Goal: Information Seeking & Learning: Learn about a topic

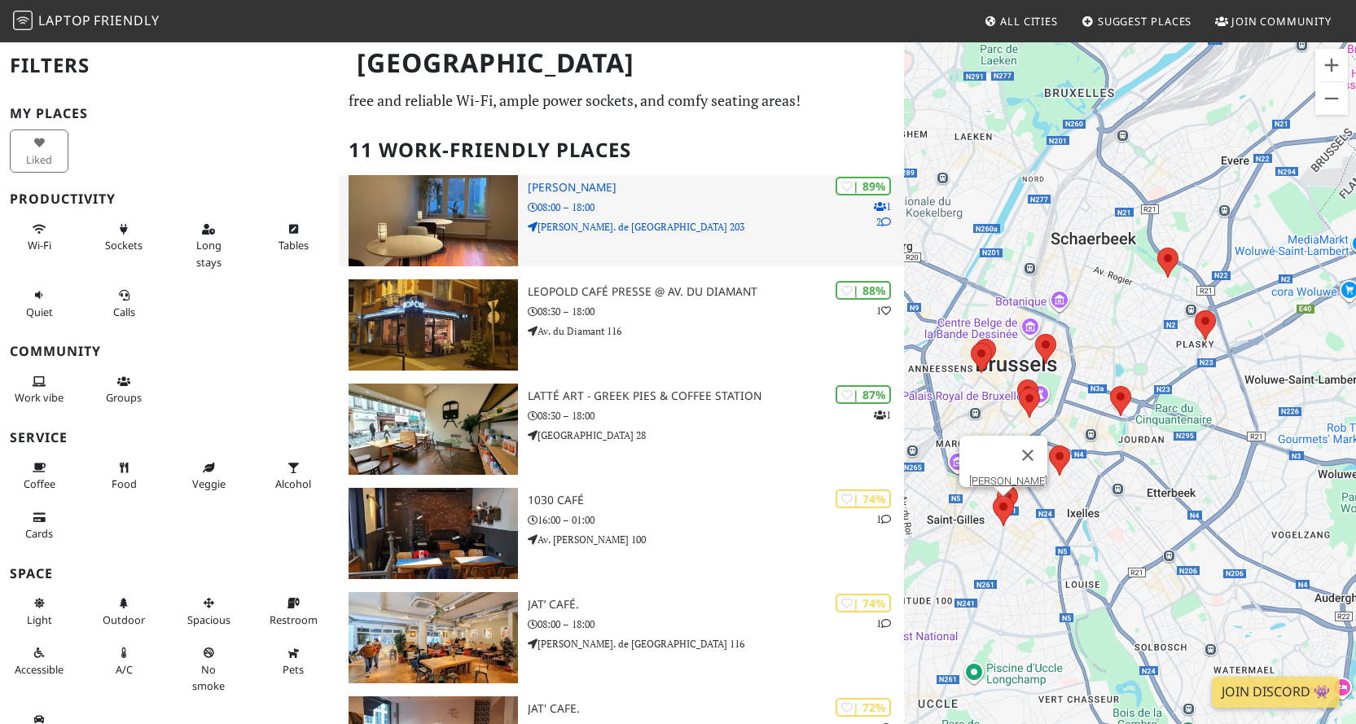
scroll to position [81, 0]
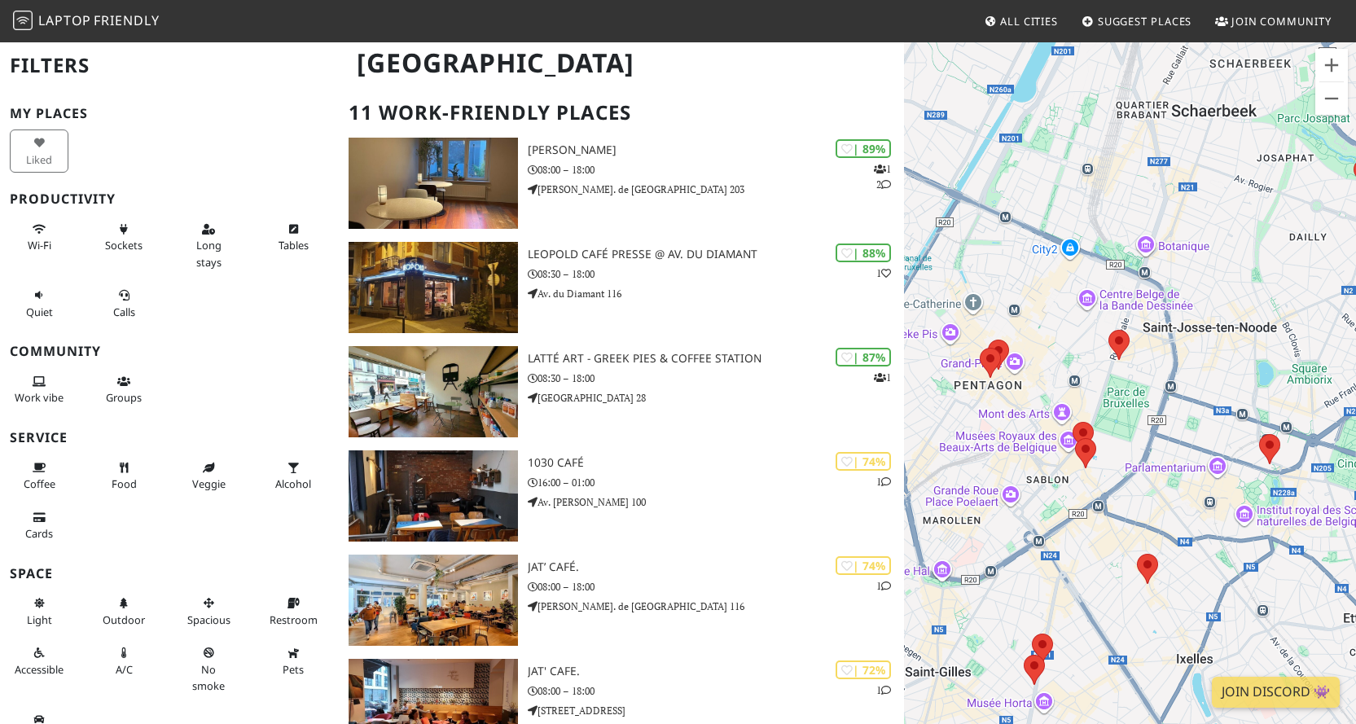
drag, startPoint x: 1099, startPoint y: 366, endPoint x: 1227, endPoint y: 363, distance: 128.7
click at [1227, 363] on div at bounding box center [1130, 403] width 452 height 724
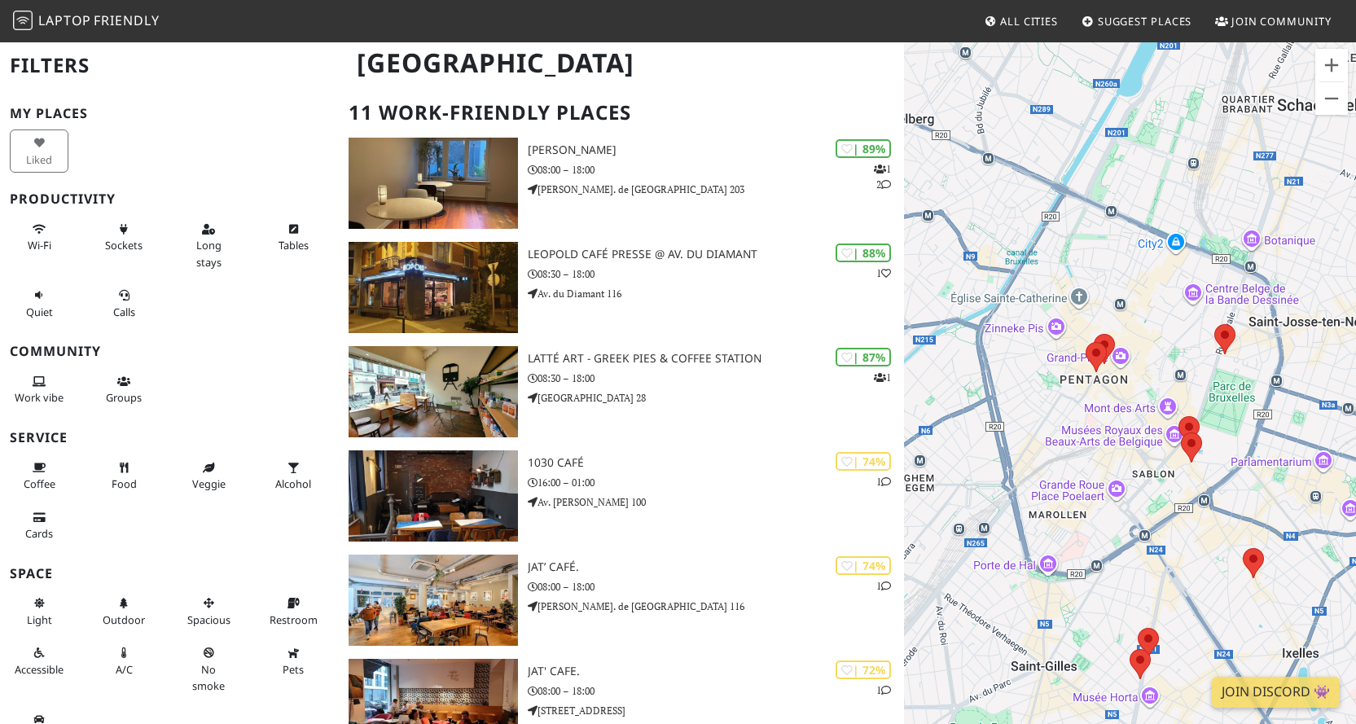
drag, startPoint x: 1055, startPoint y: 361, endPoint x: 1169, endPoint y: 354, distance: 115.0
click at [1169, 354] on div at bounding box center [1130, 403] width 452 height 724
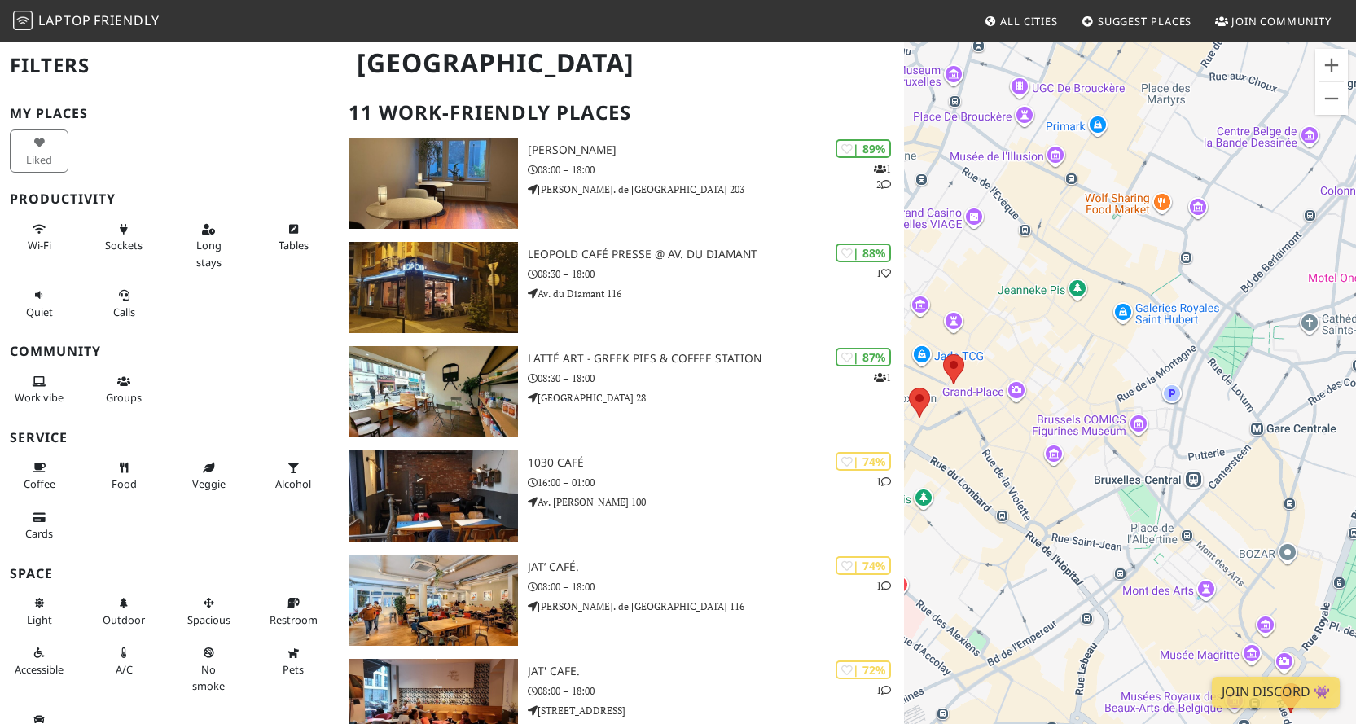
drag, startPoint x: 1139, startPoint y: 293, endPoint x: 1185, endPoint y: 285, distance: 47.1
click at [1185, 285] on div at bounding box center [1130, 403] width 452 height 724
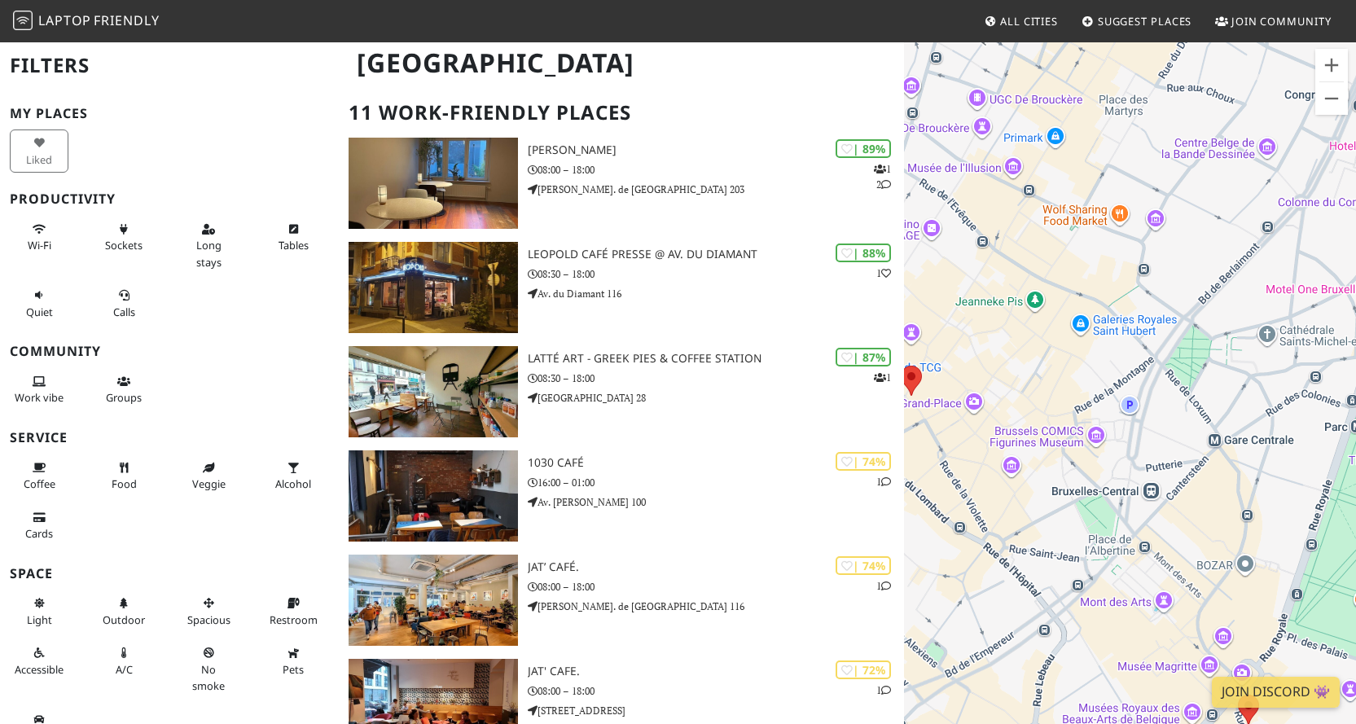
drag, startPoint x: 1180, startPoint y: 364, endPoint x: 1019, endPoint y: 373, distance: 161.5
click at [1019, 373] on div at bounding box center [1130, 403] width 452 height 724
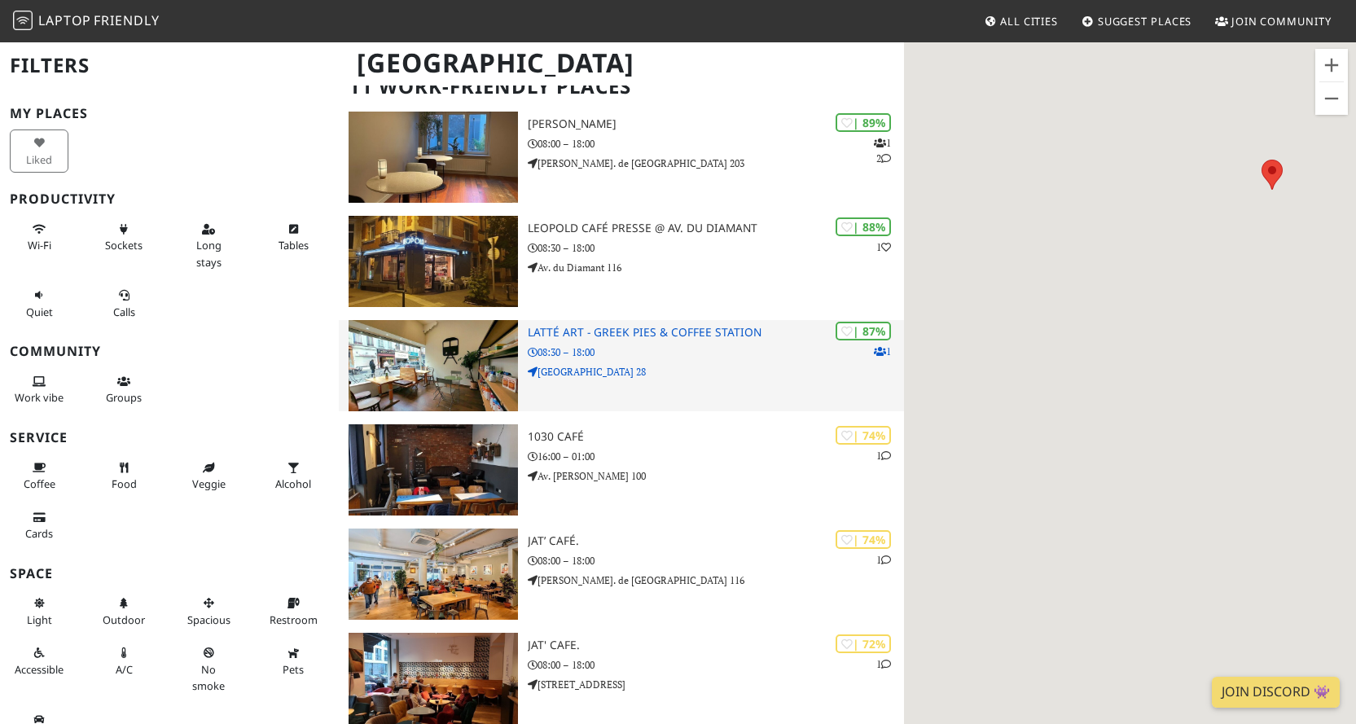
scroll to position [0, 0]
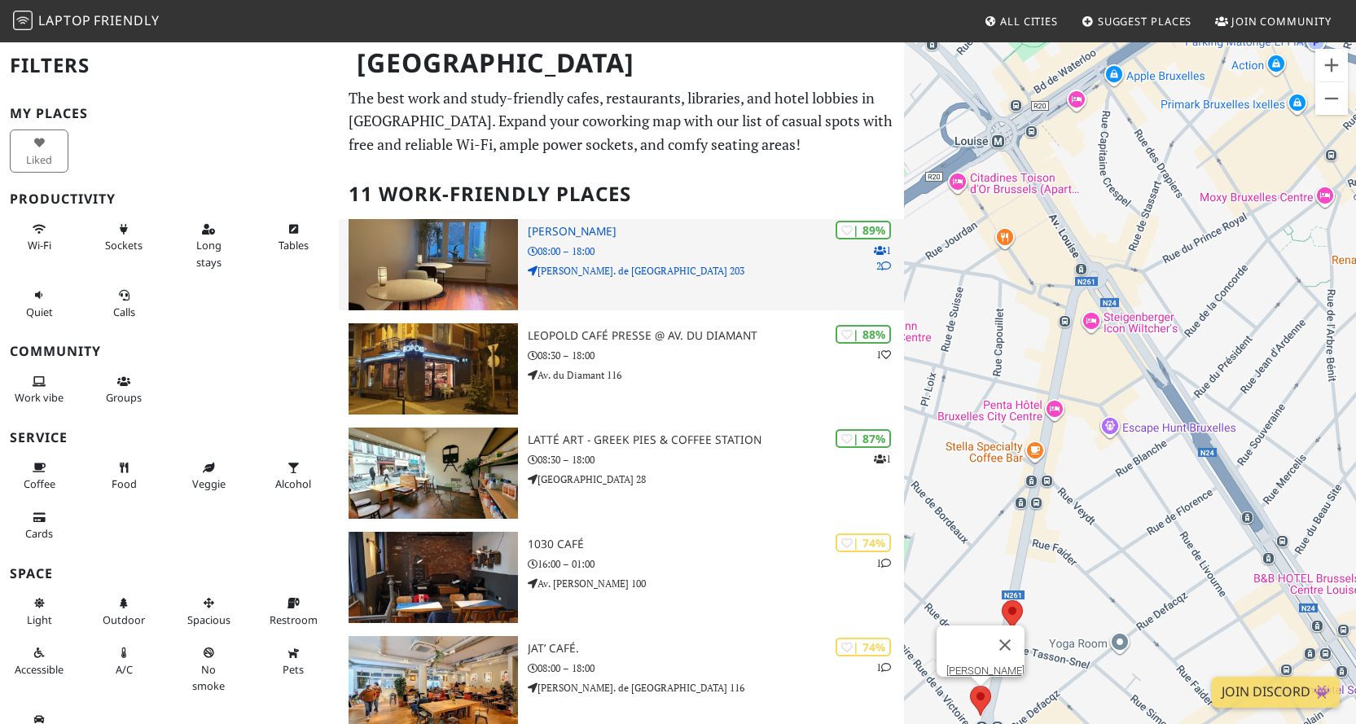
click at [884, 270] on icon at bounding box center [886, 266] width 10 height 10
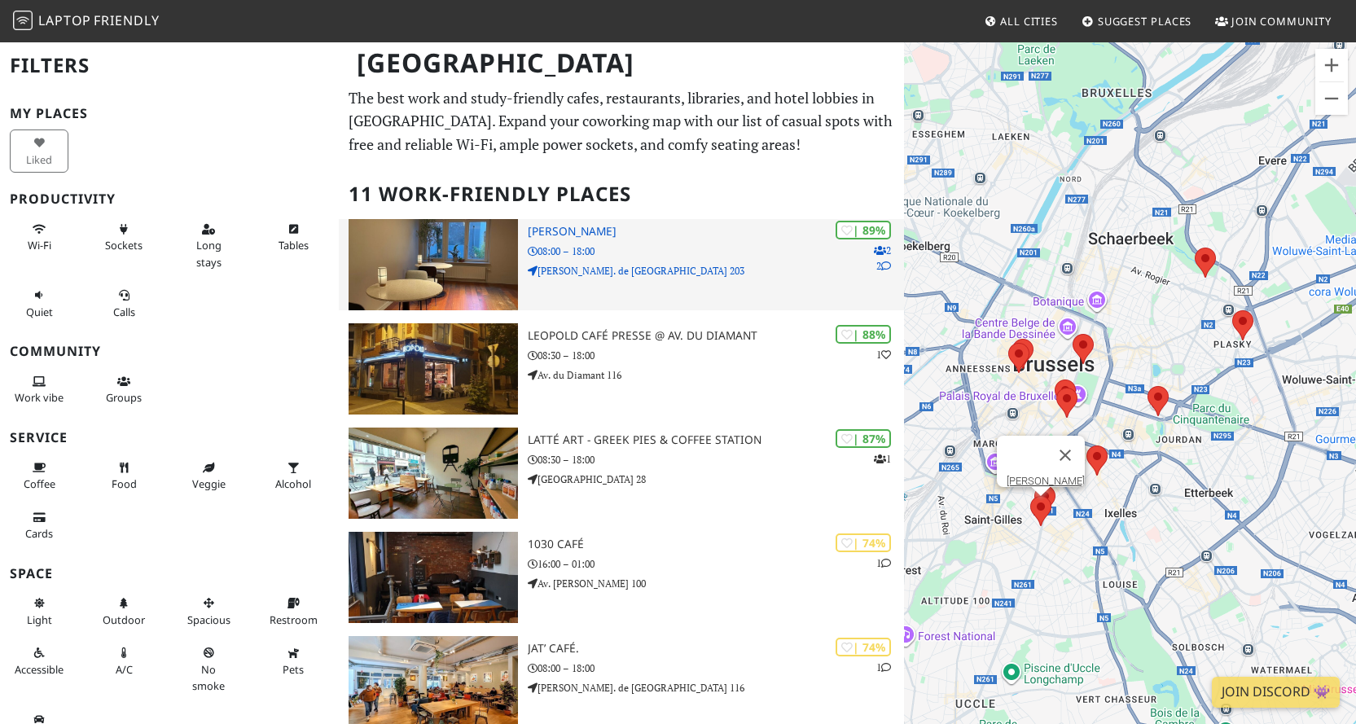
click at [486, 245] on img at bounding box center [433, 264] width 169 height 91
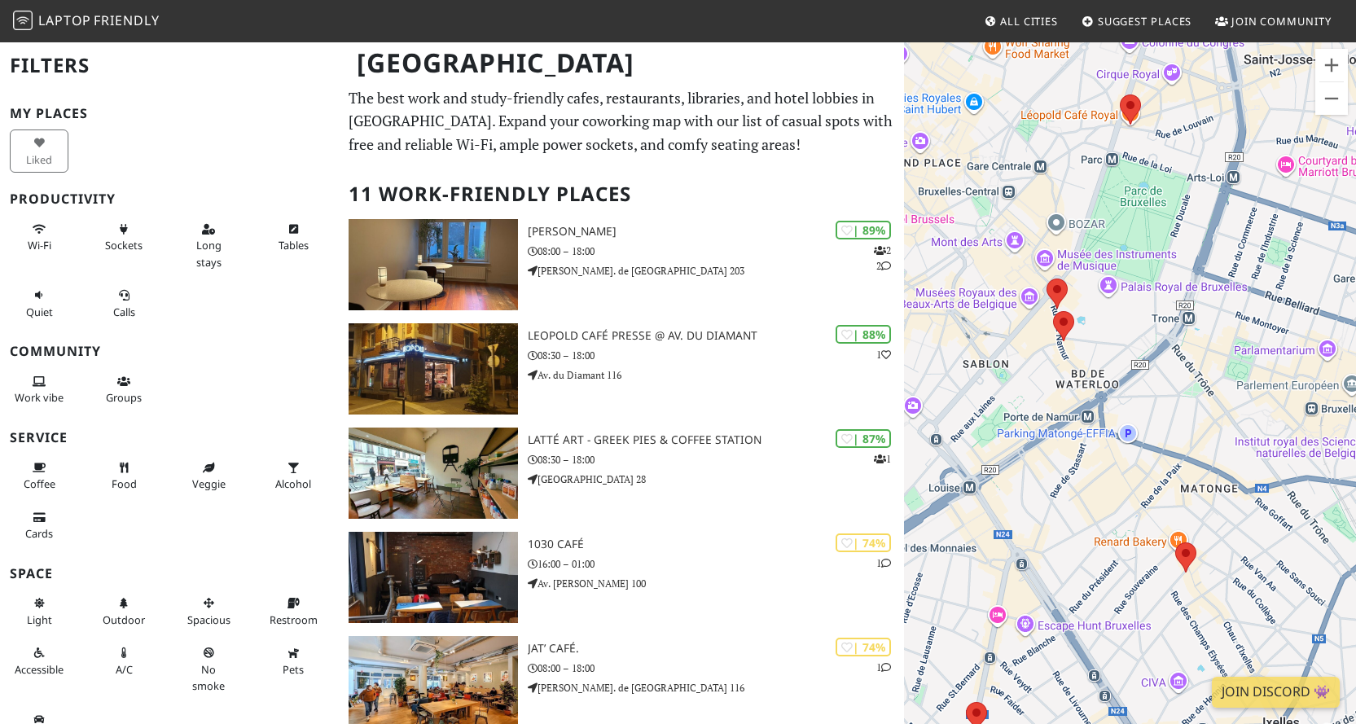
drag, startPoint x: 963, startPoint y: 432, endPoint x: 1367, endPoint y: 516, distance: 412.4
click at [1355, 516] on html "Laptop Friendly All Cities Suggest Places Join Community Brussels Filters My Pl…" at bounding box center [678, 362] width 1356 height 724
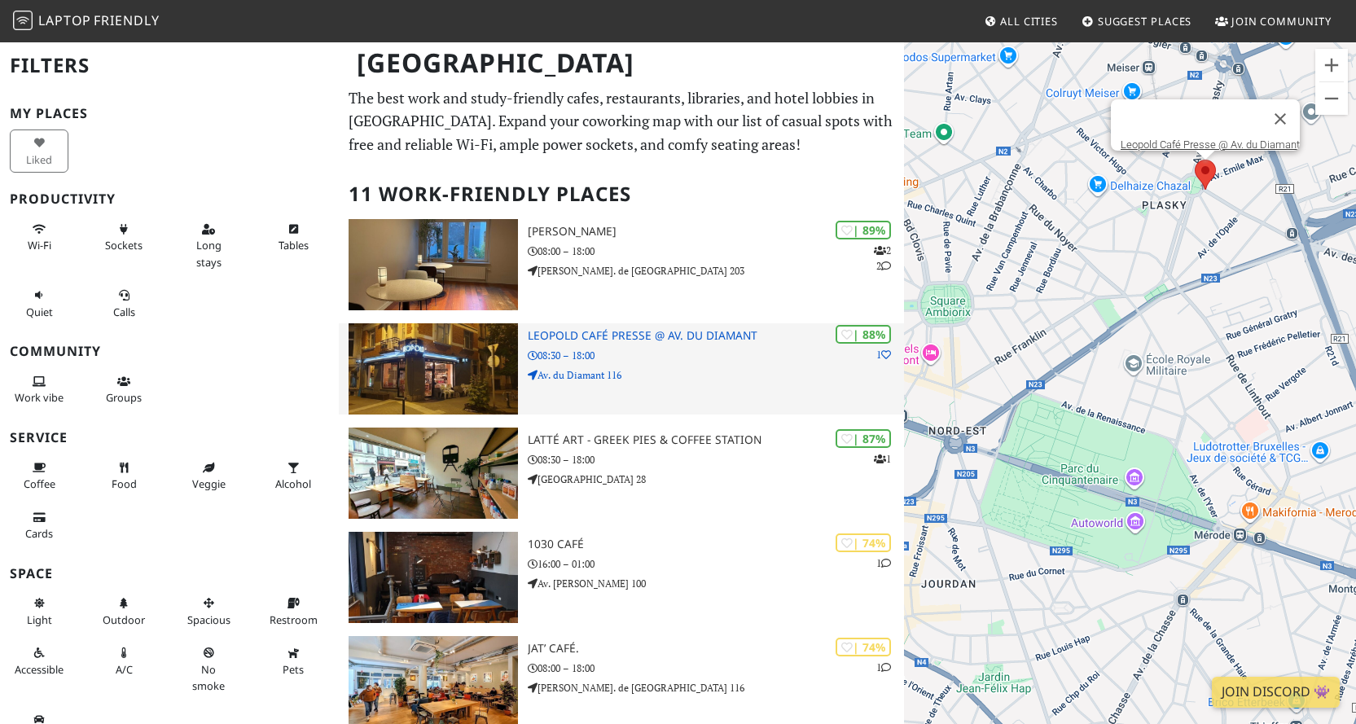
click at [425, 371] on img at bounding box center [433, 368] width 169 height 91
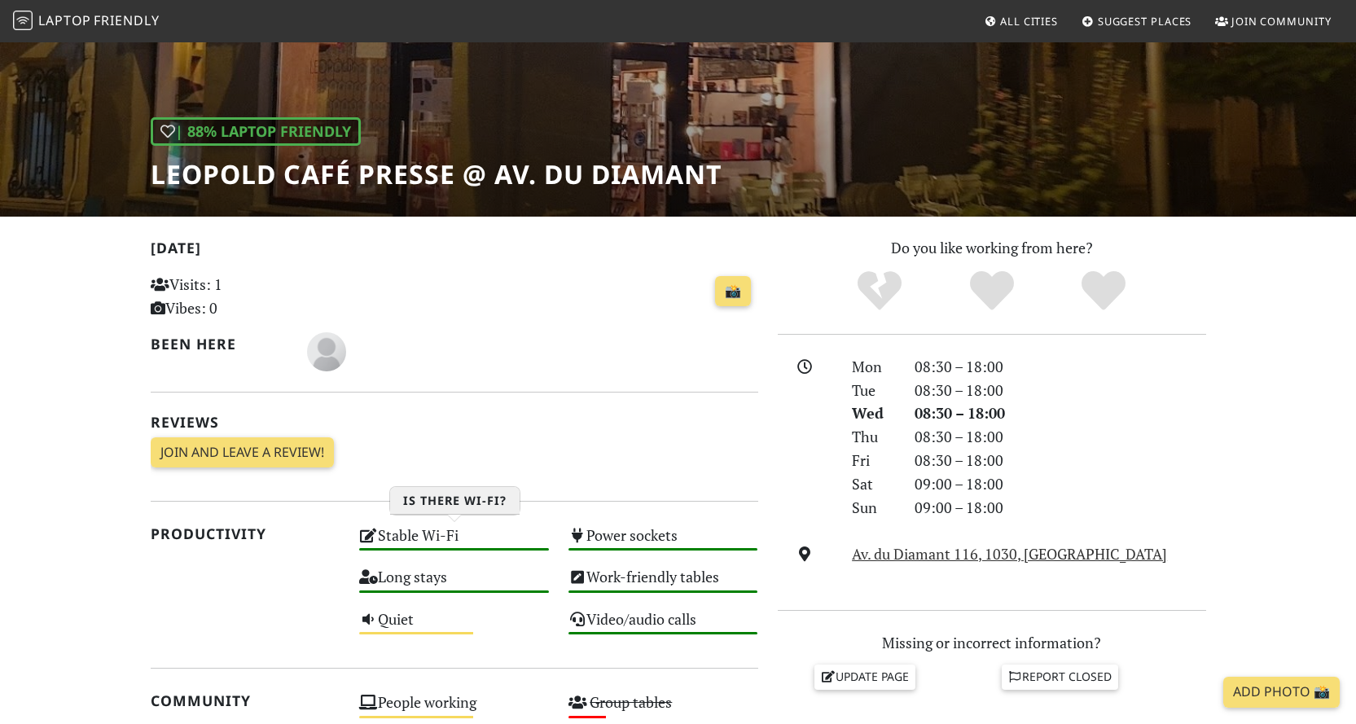
scroll to position [81, 0]
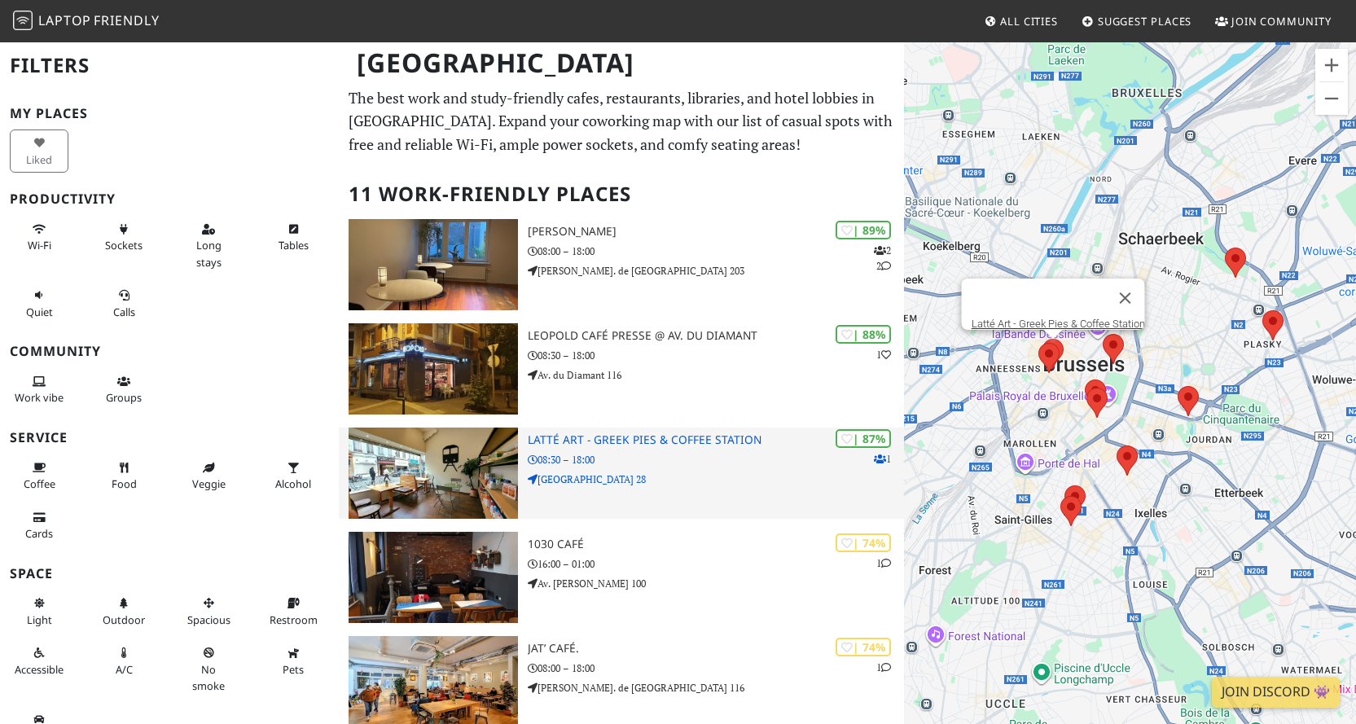
click at [480, 469] on img at bounding box center [433, 473] width 169 height 91
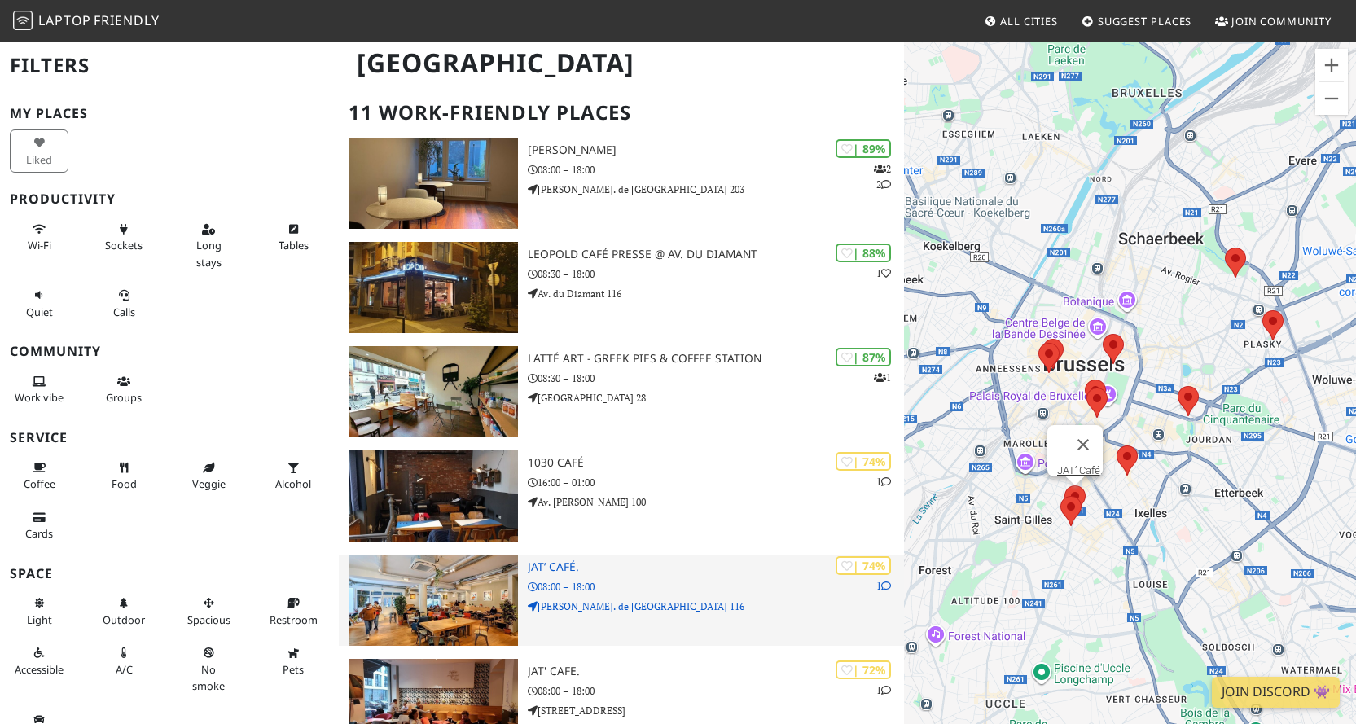
scroll to position [163, 0]
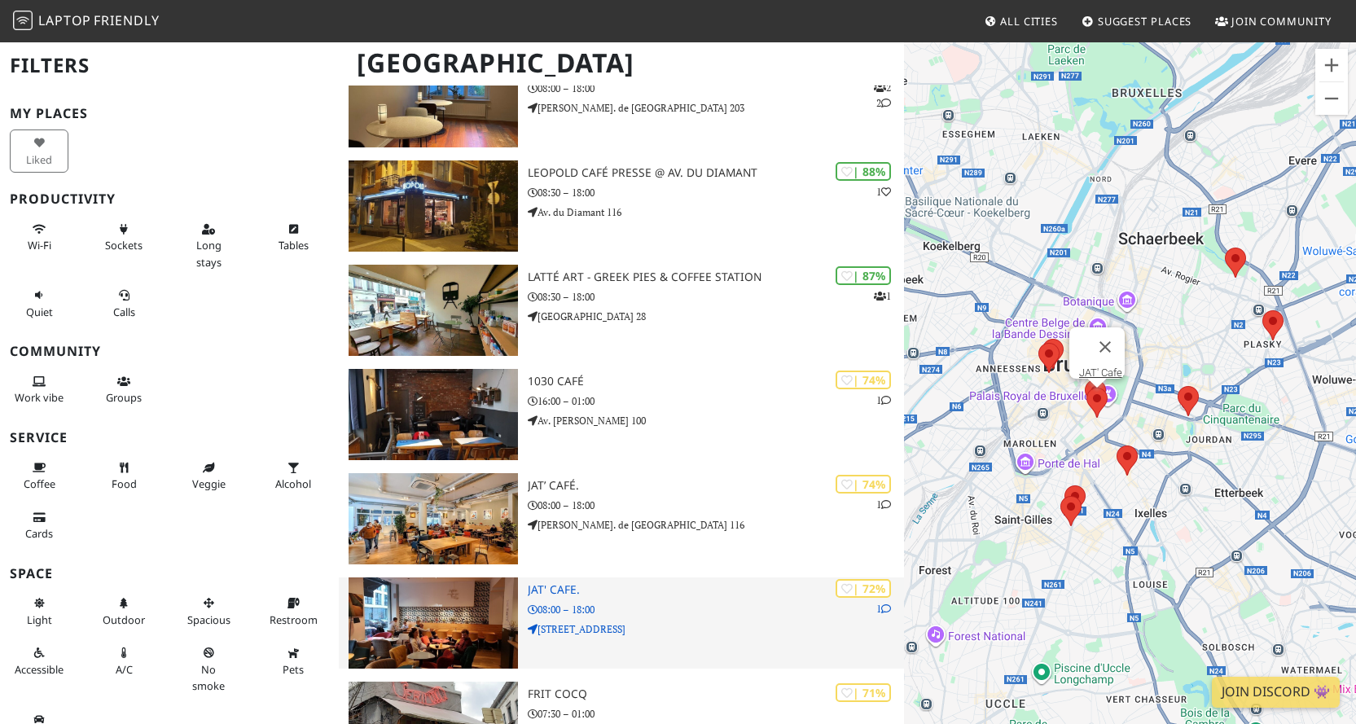
click at [488, 635] on img at bounding box center [433, 622] width 169 height 91
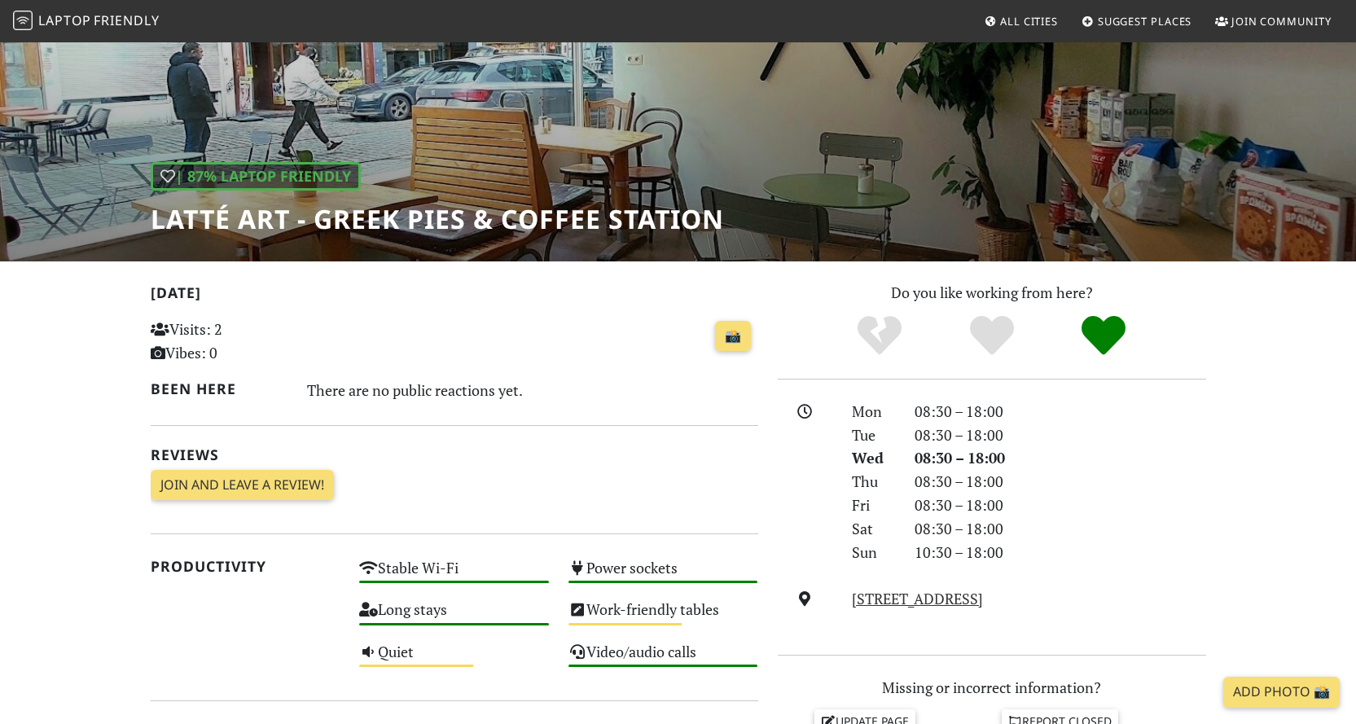
scroll to position [81, 0]
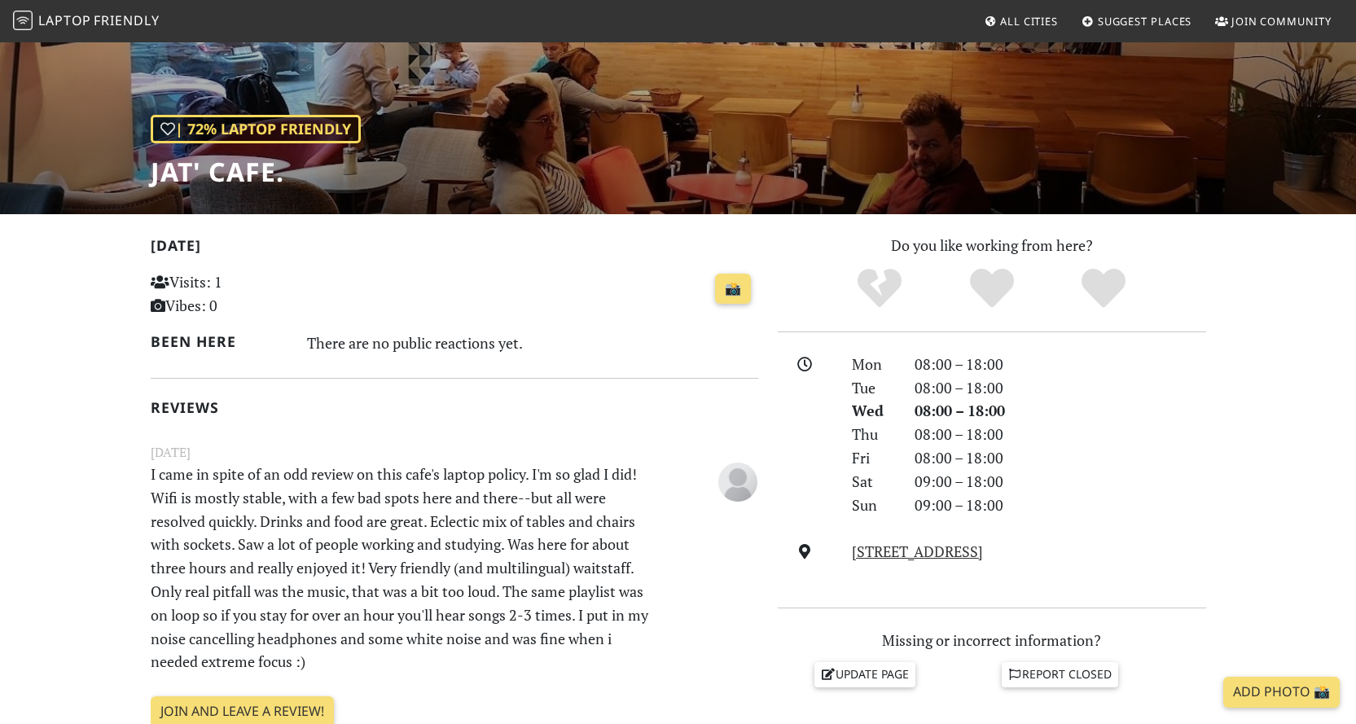
scroll to position [244, 0]
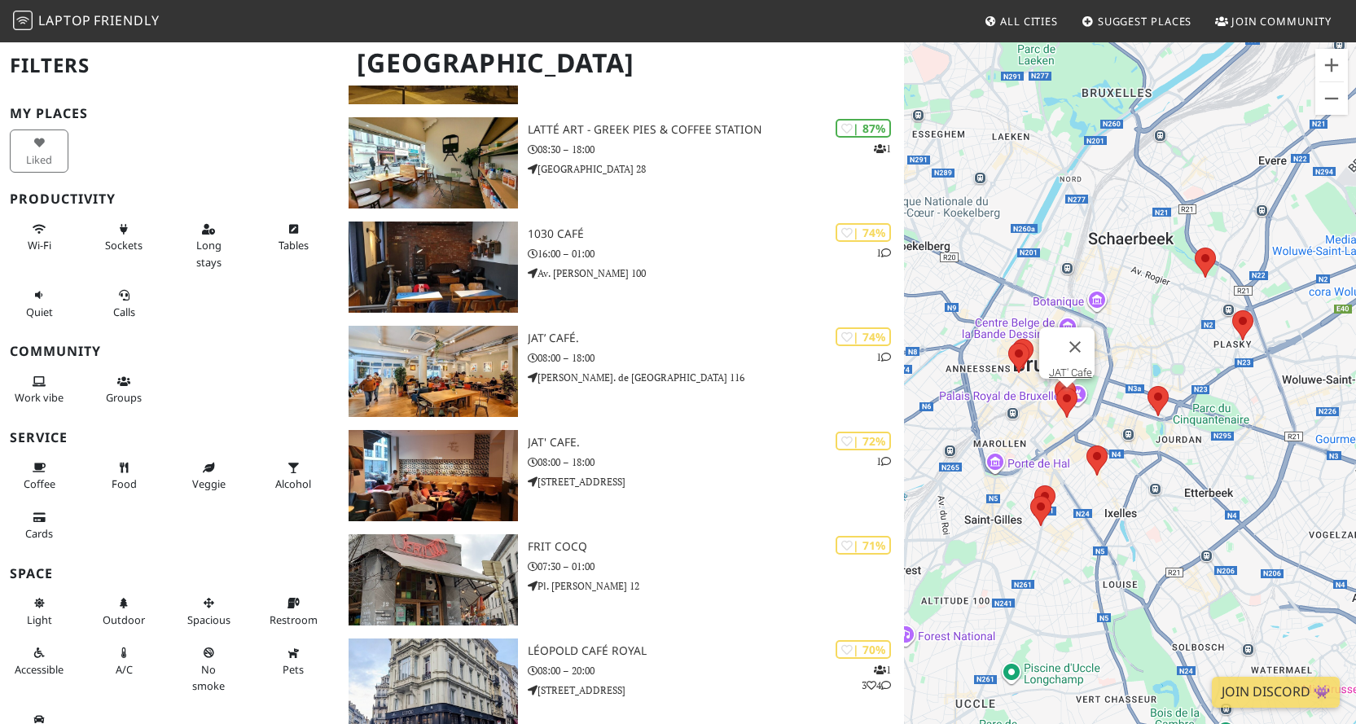
scroll to position [326, 0]
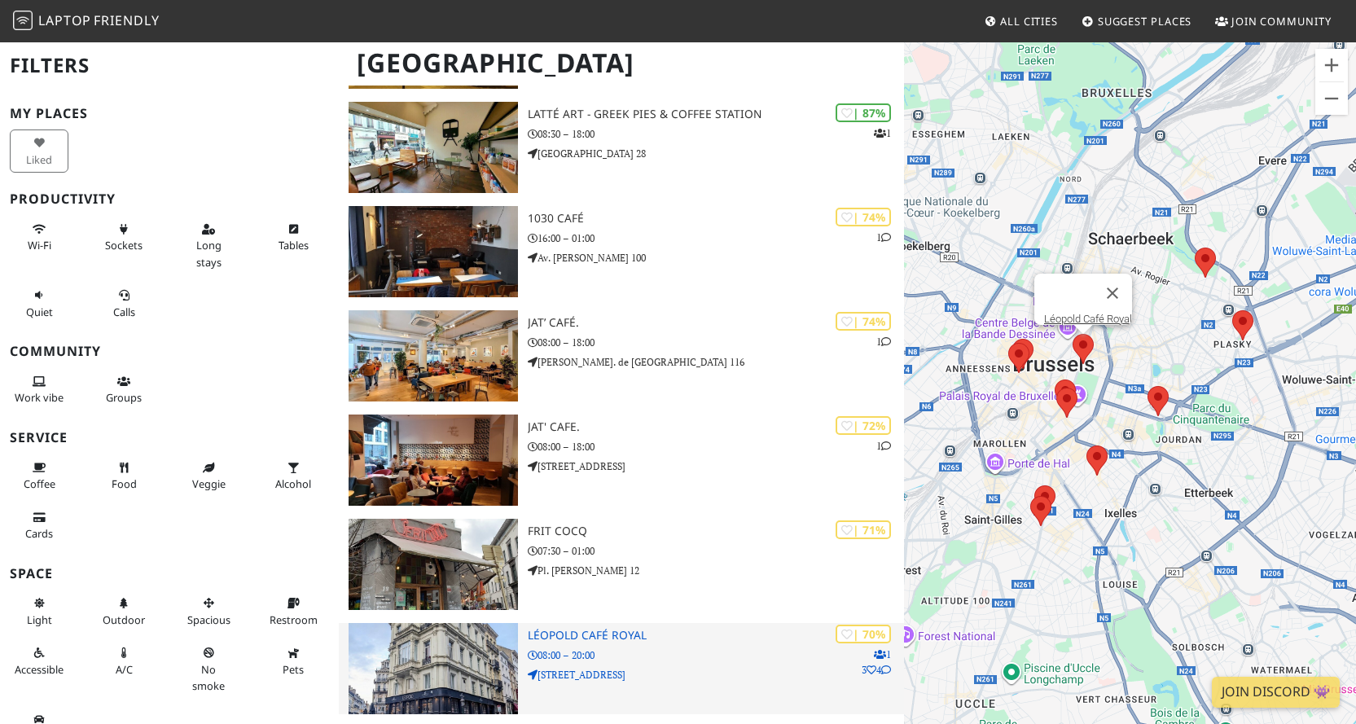
click at [488, 647] on img at bounding box center [433, 668] width 169 height 91
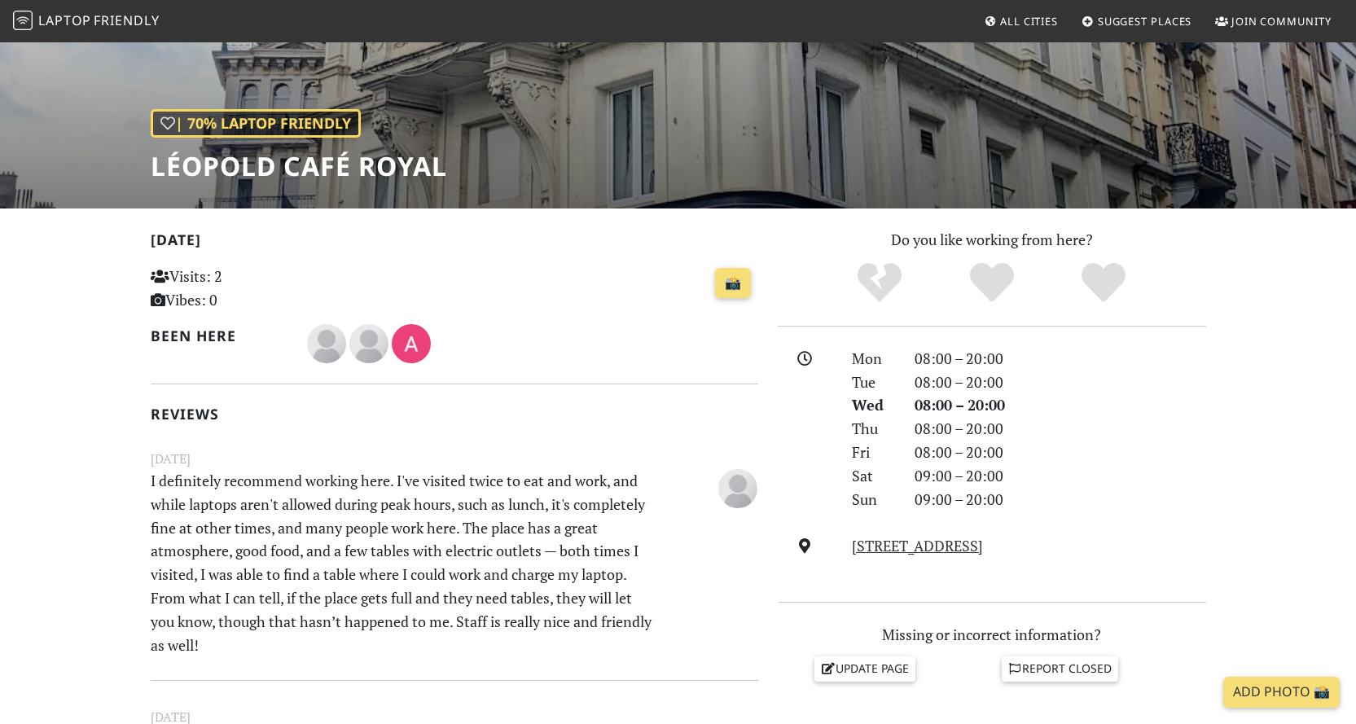
scroll to position [163, 0]
